Goal: Find specific page/section: Find specific page/section

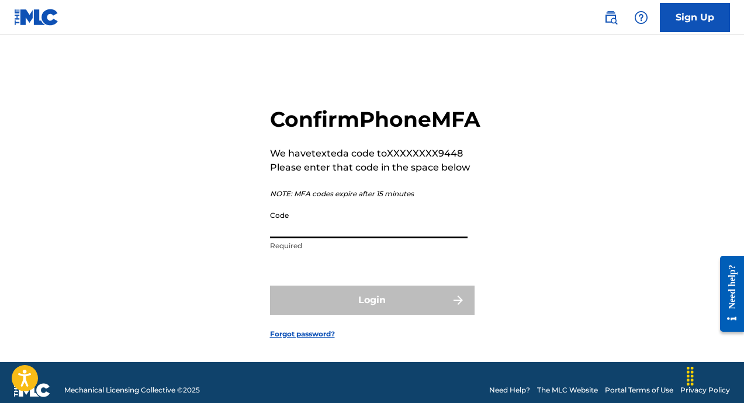
click at [324, 238] on input "Code" at bounding box center [368, 221] width 197 height 33
click at [272, 295] on form "Confirm Phone MFA We have texted a code to XXXXXXXX9448 Please enter that code …" at bounding box center [372, 213] width 204 height 298
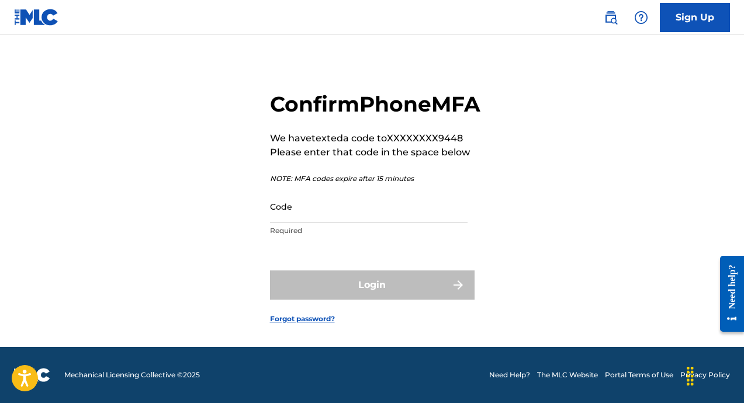
click at [358, 288] on div "Login" at bounding box center [372, 284] width 204 height 29
click at [304, 214] on input "Code" at bounding box center [368, 206] width 197 height 33
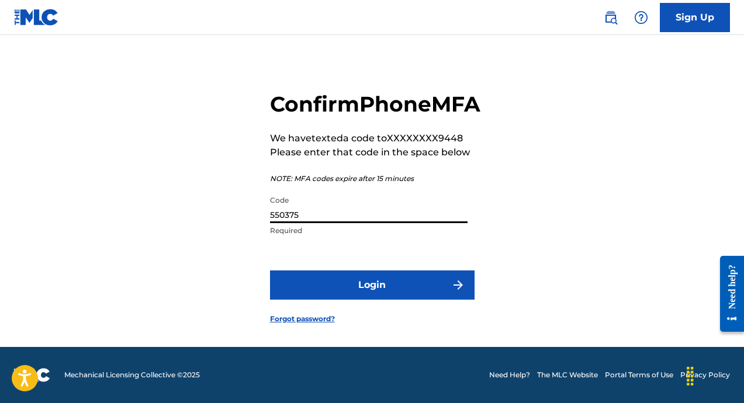
type input "550375"
click at [270, 270] on button "Login" at bounding box center [372, 284] width 204 height 29
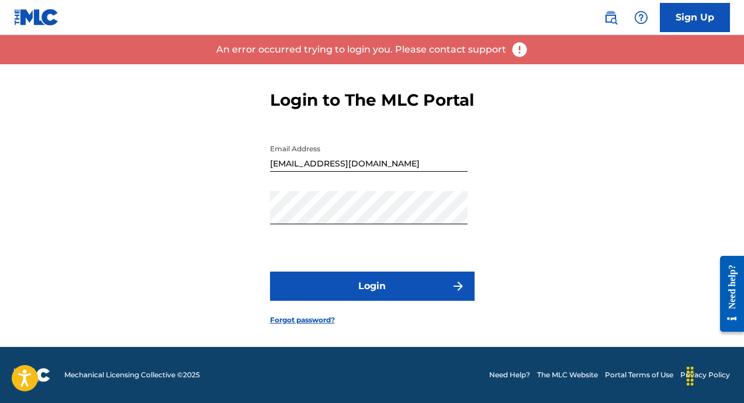
scroll to position [29, 0]
click at [338, 284] on button "Login" at bounding box center [372, 286] width 204 height 29
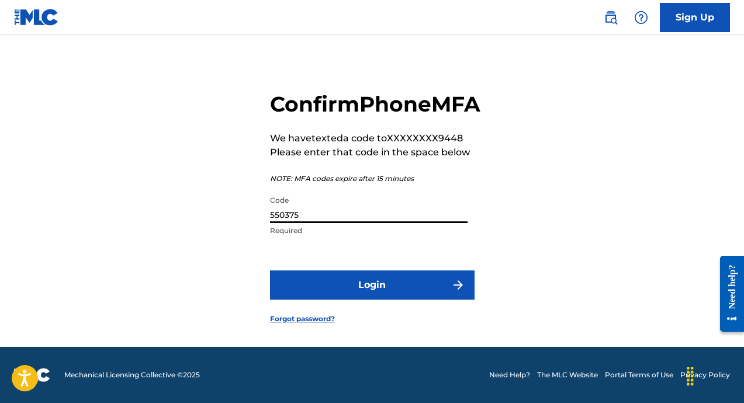
drag, startPoint x: 321, startPoint y: 219, endPoint x: 256, endPoint y: 215, distance: 65.0
click at [257, 215] on div "Confirm Phone MFA We have texted a code to XXXXXXXX9448 Please enter that code …" at bounding box center [372, 198] width 744 height 298
type input "585229"
click at [270, 270] on button "Login" at bounding box center [372, 284] width 204 height 29
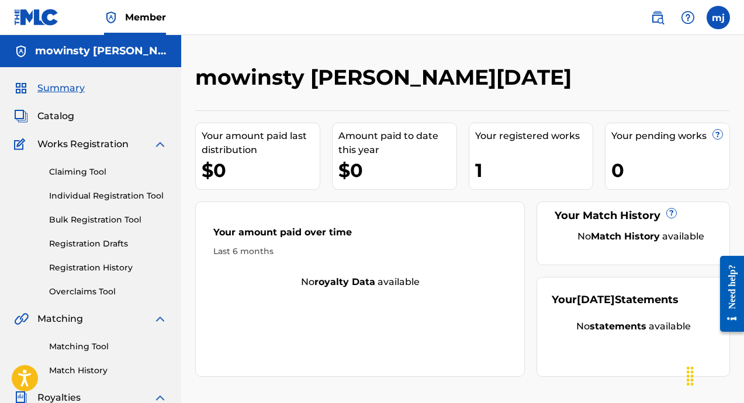
click at [54, 120] on span "Catalog" at bounding box center [55, 116] width 37 height 14
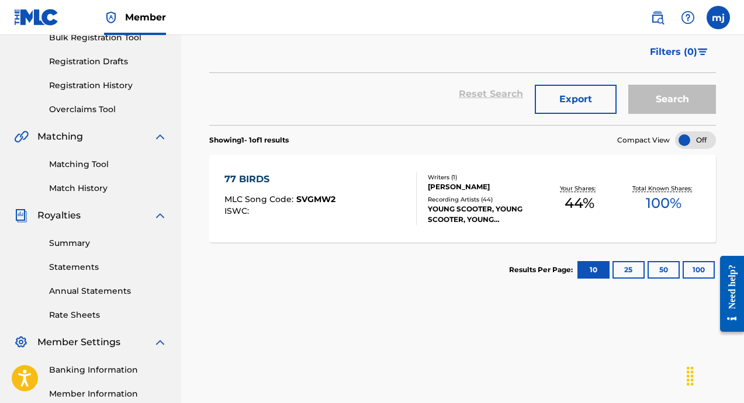
scroll to position [185, 0]
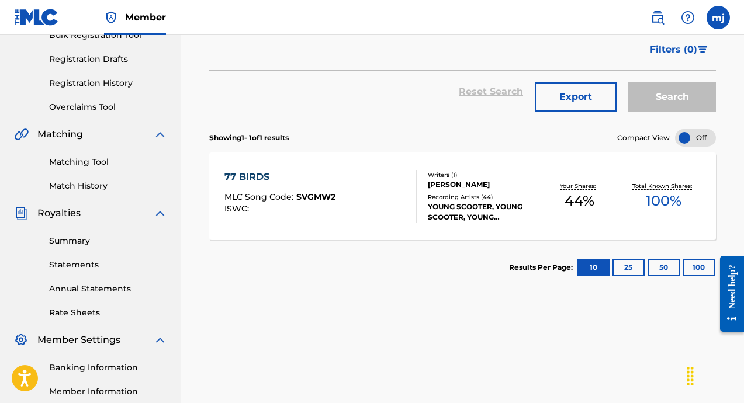
click at [273, 206] on div "ISWC :" at bounding box center [279, 208] width 111 height 9
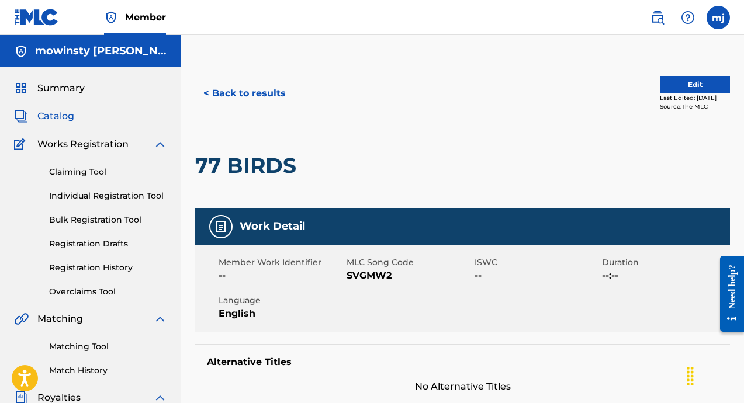
click at [62, 93] on span "Summary" at bounding box center [60, 88] width 47 height 14
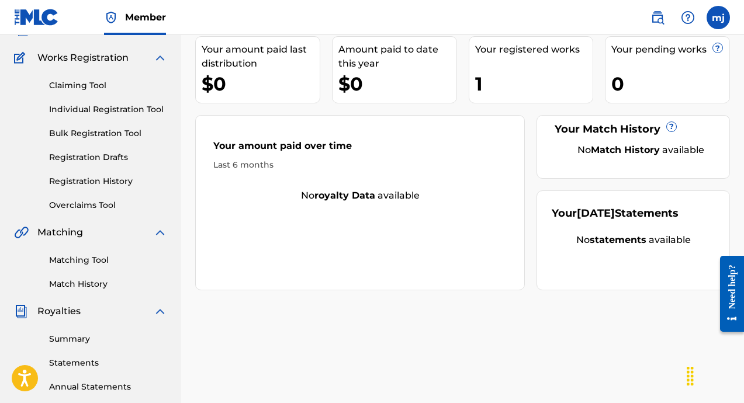
scroll to position [101, 0]
